Goal: Task Accomplishment & Management: Complete application form

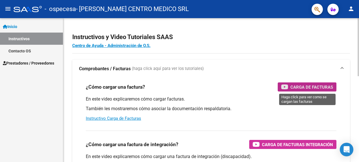
click at [306, 86] on span "Carga de Facturas" at bounding box center [312, 86] width 43 height 7
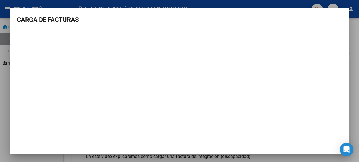
click at [355, 127] on div at bounding box center [179, 81] width 359 height 162
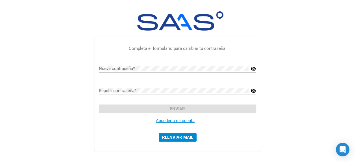
click at [162, 25] on img at bounding box center [178, 20] width 94 height 19
click at [188, 121] on link "Acceder a mi cuenta" at bounding box center [175, 120] width 39 height 5
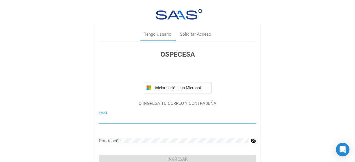
click at [188, 113] on div "Email" at bounding box center [177, 117] width 157 height 12
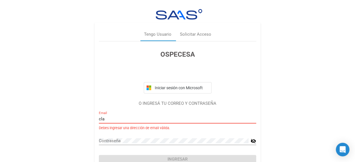
type input "[PERSON_NAME][EMAIL_ADDRESS][PERSON_NAME][DOMAIN_NAME]"
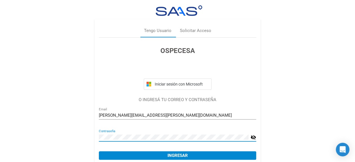
scroll to position [27, 0]
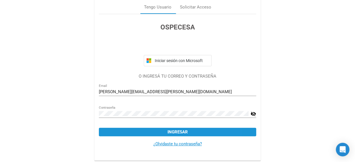
click at [186, 128] on button "Ingresar" at bounding box center [177, 131] width 157 height 8
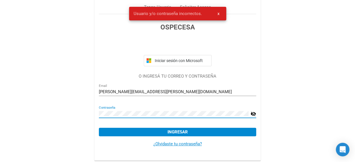
click at [78, 112] on div "Tengo Usuario Solicitar Acceso OSPECESA Iniciar sesión con Microsoft O INGRESÁ …" at bounding box center [177, 67] width 355 height 189
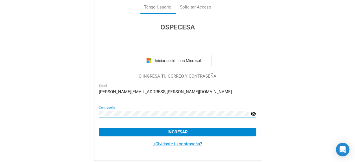
click at [245, 110] on div "Contraseña" at bounding box center [174, 111] width 150 height 12
click at [251, 114] on mat-icon "visibility_off" at bounding box center [253, 113] width 6 height 7
click at [184, 130] on span "Ingresar" at bounding box center [177, 131] width 20 height 5
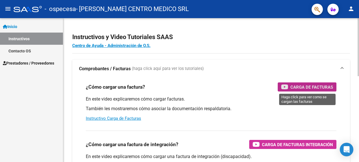
click at [312, 84] on span "Carga de Facturas" at bounding box center [312, 86] width 43 height 7
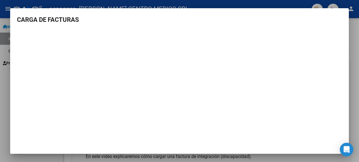
click at [339, 39] on mat-dialog-content "CARGA DE FACTURAS" at bounding box center [179, 81] width 339 height 133
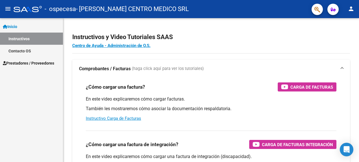
click at [40, 62] on span "Prestadores / Proveedores" at bounding box center [28, 63] width 51 height 6
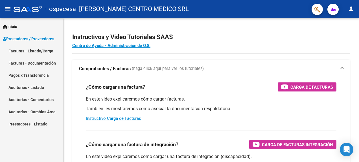
click at [41, 49] on link "Facturas - Listado/Carga" at bounding box center [31, 51] width 63 height 12
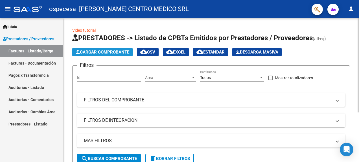
click at [119, 52] on span "Cargar Comprobante" at bounding box center [103, 51] width 54 height 5
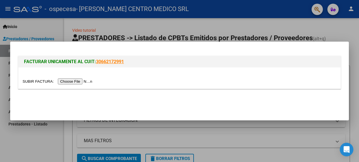
click at [80, 80] on input "file" at bounding box center [58, 81] width 71 height 6
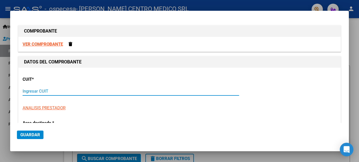
click at [55, 92] on input "Ingresar CUIT" at bounding box center [131, 90] width 217 height 5
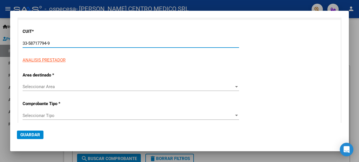
scroll to position [56, 0]
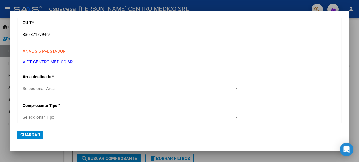
type input "33-58717794-9"
click at [88, 87] on span "Seleccionar Area" at bounding box center [129, 88] width 212 height 5
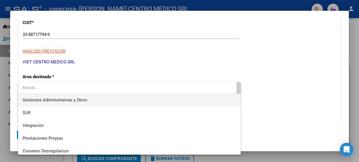
scroll to position [0, 0]
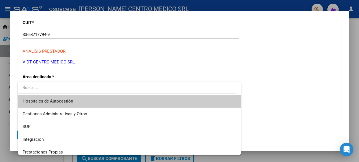
click at [106, 101] on span "Hospitales de Autogestión" at bounding box center [130, 101] width 214 height 13
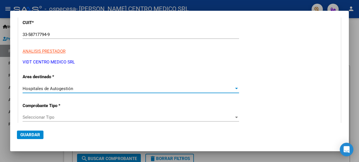
click at [200, 117] on span "Seleccionar Tipo" at bounding box center [129, 116] width 212 height 5
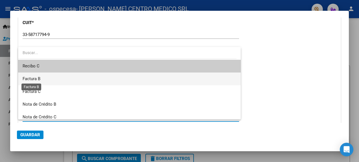
click at [40, 77] on span "Factura B" at bounding box center [32, 78] width 18 height 5
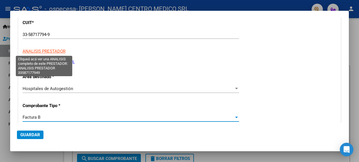
click at [58, 49] on span "ANALISIS PRESTADOR" at bounding box center [44, 51] width 43 height 5
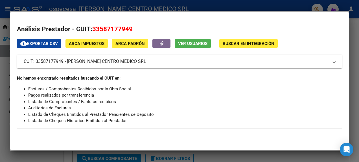
click at [5, 63] on div at bounding box center [179, 81] width 359 height 162
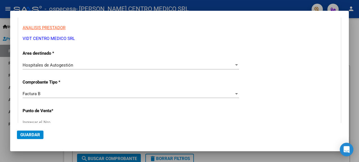
scroll to position [113, 0]
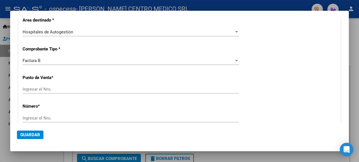
click at [75, 90] on input "Ingresar el Nro." at bounding box center [131, 88] width 217 height 5
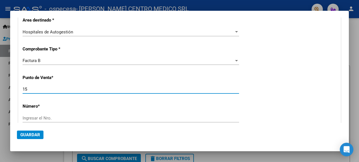
type input "15"
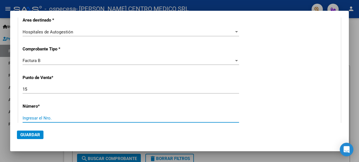
click at [76, 119] on input "Ingresar el Nro." at bounding box center [131, 117] width 217 height 5
type input "15355"
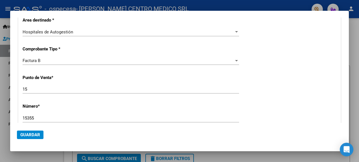
scroll to position [141, 0]
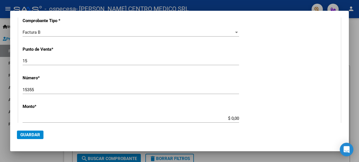
type input "$ 4.095.000,00"
type input "2025-04-07"
type input "75149652493343"
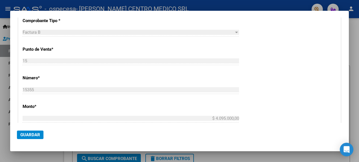
click at [306, 107] on div "CUIT * 33-58717794-9 Ingresar CUIT ANALISIS PRESTADOR VIDT CENTRO MEDICO SRL AR…" at bounding box center [179, 110] width 323 height 368
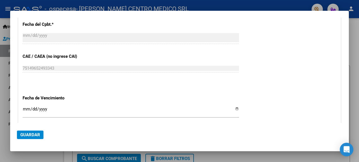
scroll to position [282, 0]
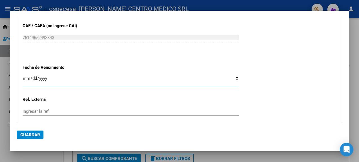
click at [202, 81] on input "Ingresar la fecha" at bounding box center [131, 80] width 217 height 9
click at [234, 77] on input "Ingresar la fecha" at bounding box center [131, 80] width 217 height 9
